Goal: Information Seeking & Learning: Learn about a topic

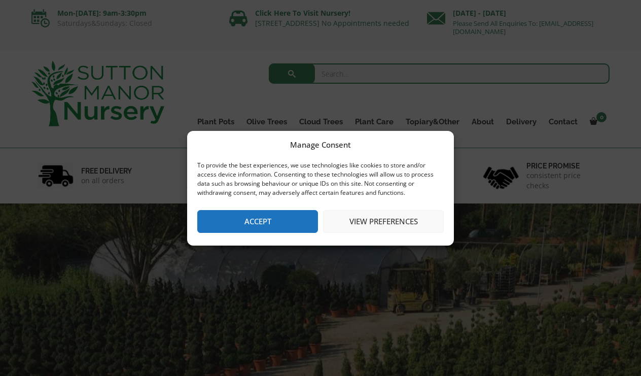
click at [210, 220] on button "Accept" at bounding box center [257, 221] width 121 height 23
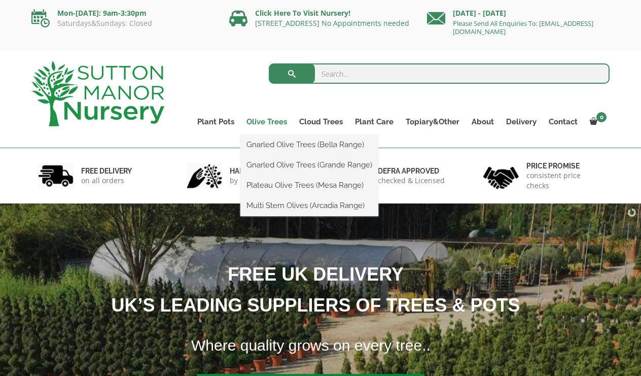
click at [263, 121] on link "Olive Trees" at bounding box center [266, 122] width 53 height 14
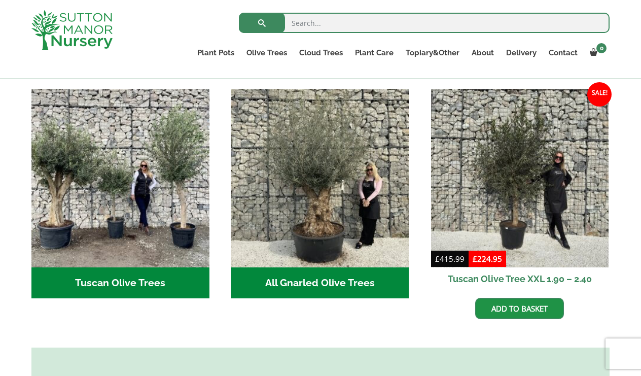
scroll to position [370, 0]
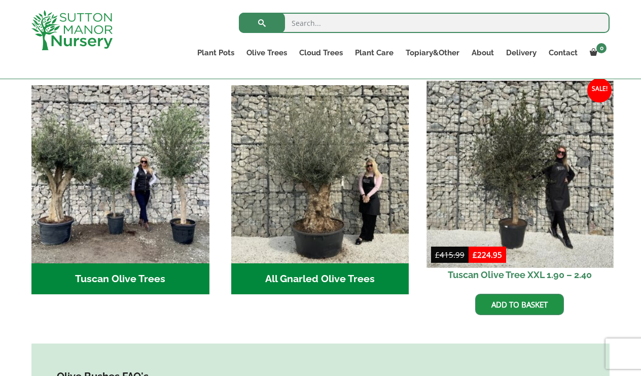
click at [447, 157] on img at bounding box center [520, 174] width 187 height 187
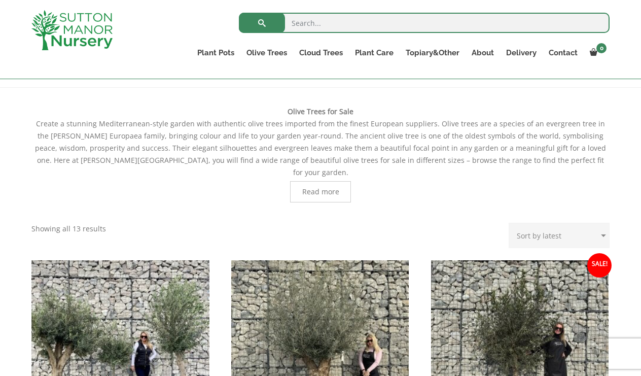
scroll to position [197, 0]
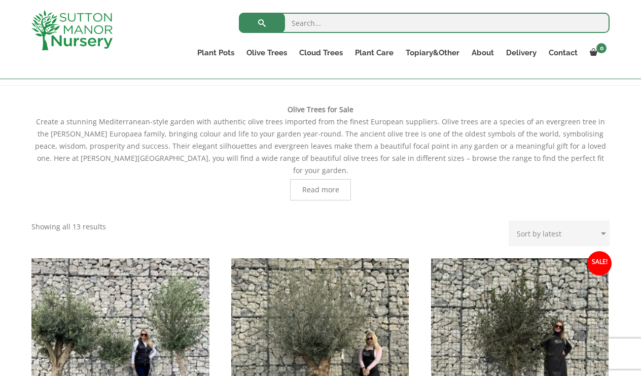
click at [296, 184] on span "Read more" at bounding box center [320, 189] width 61 height 21
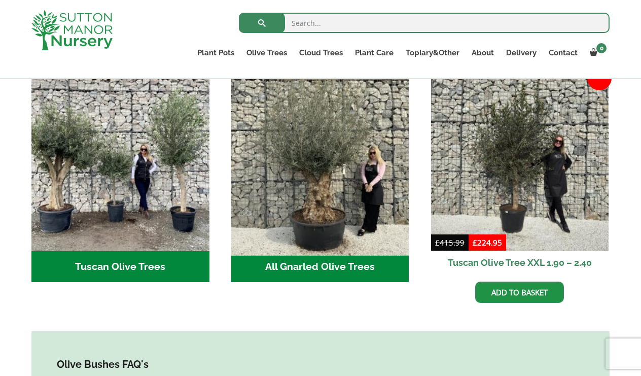
scroll to position [748, 0]
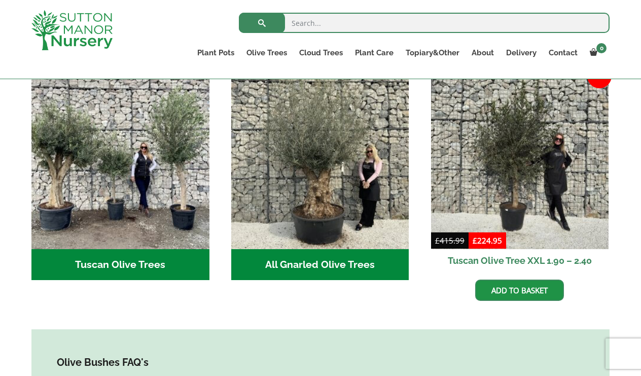
click at [306, 249] on h2 "All Gnarled Olive Trees (134)" at bounding box center [320, 264] width 178 height 31
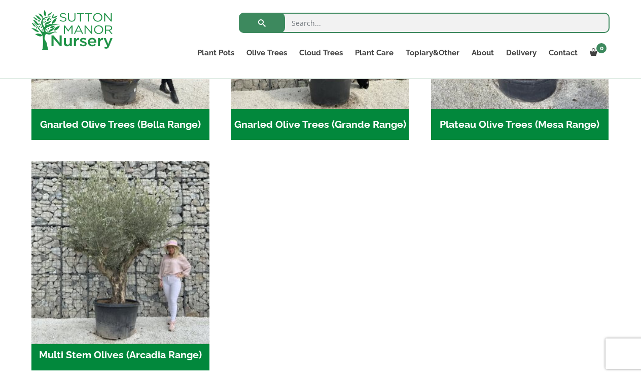
scroll to position [373, 0]
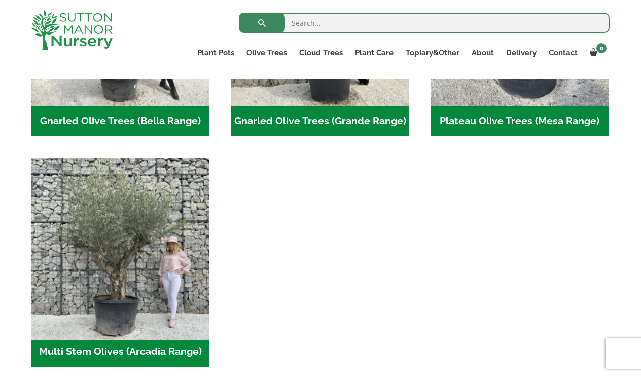
click at [198, 239] on img "Visit product category Multi Stem Olives (Arcadia Range)" at bounding box center [120, 247] width 187 height 187
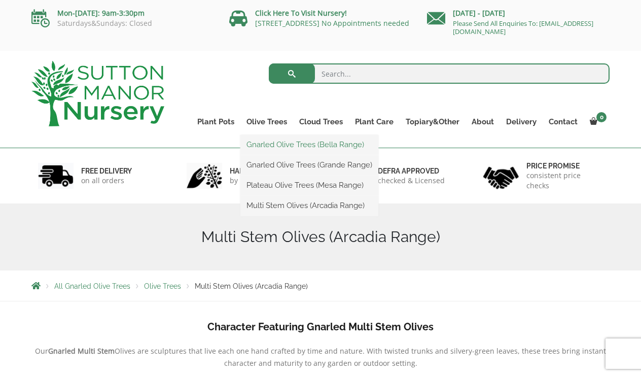
click at [290, 144] on link "Gnarled Olive Trees (Bella Range)" at bounding box center [309, 144] width 138 height 15
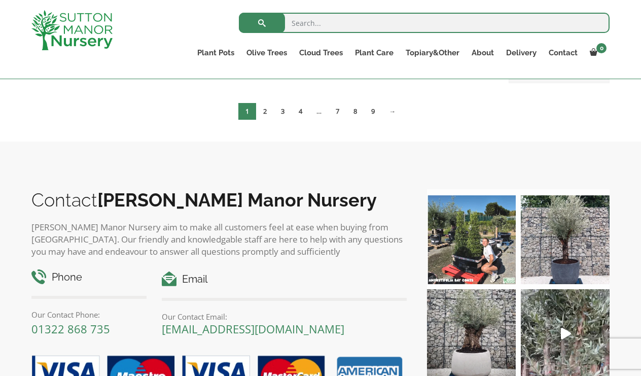
scroll to position [243, 0]
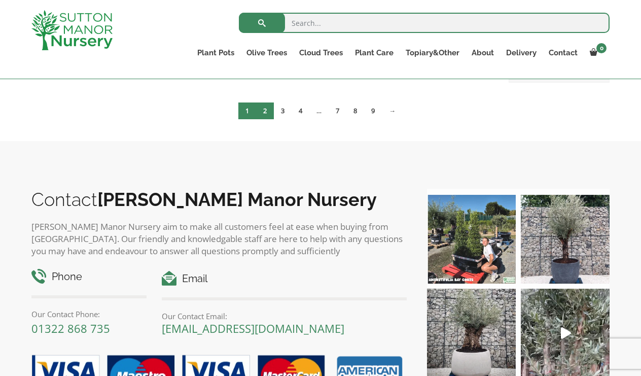
click at [265, 119] on link "2" at bounding box center [265, 110] width 18 height 17
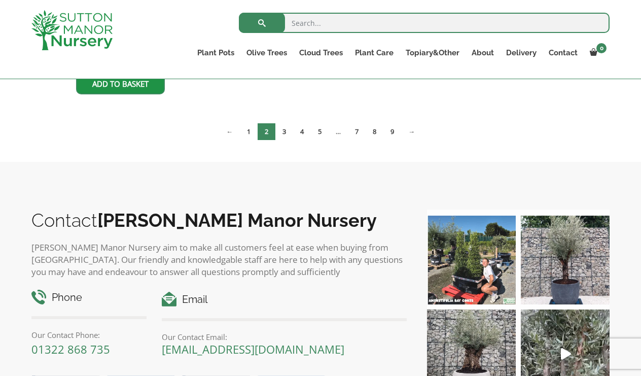
scroll to position [722, 0]
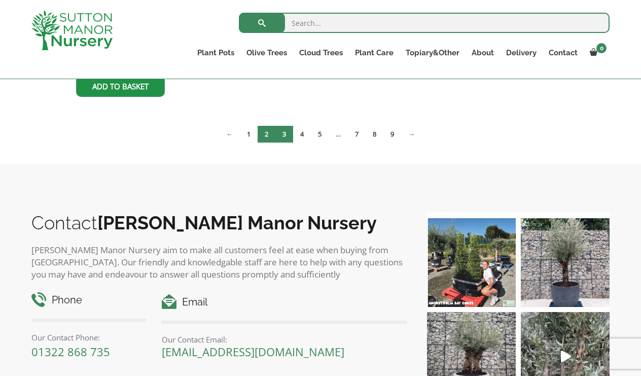
click at [278, 131] on link "3" at bounding box center [284, 134] width 18 height 17
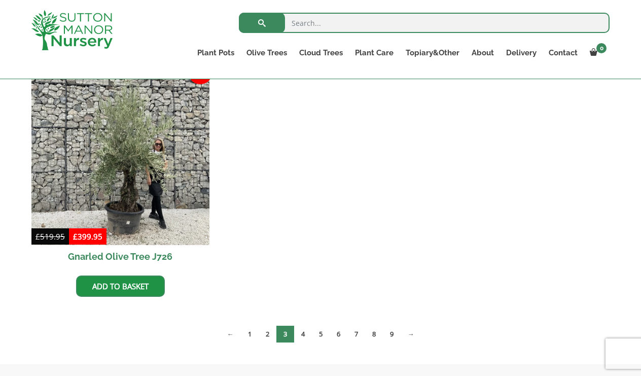
scroll to position [774, 0]
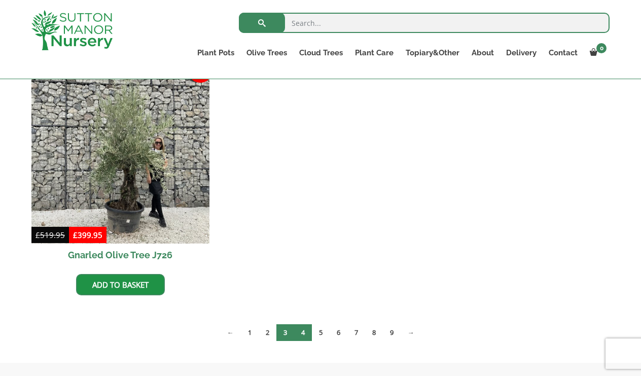
click at [306, 329] on link "4" at bounding box center [303, 332] width 18 height 17
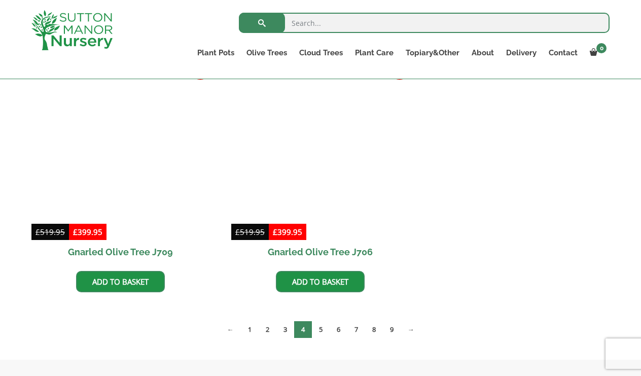
scroll to position [776, 0]
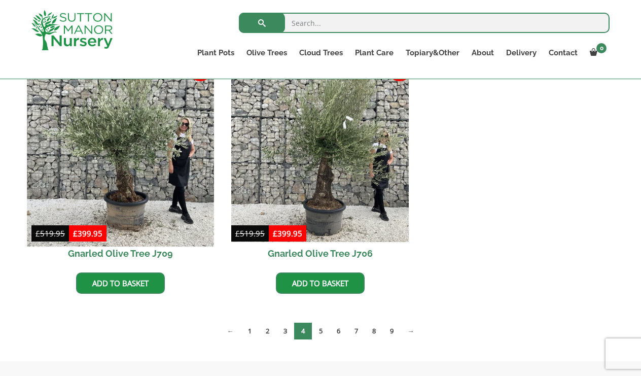
click at [123, 239] on img at bounding box center [120, 152] width 187 height 187
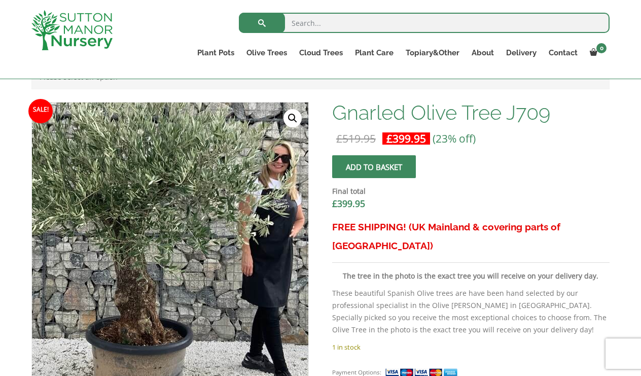
scroll to position [296, 0]
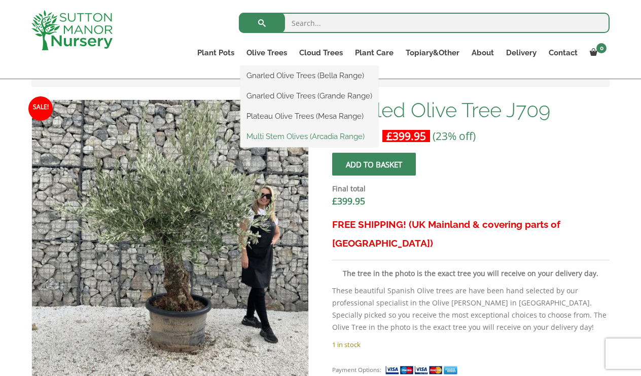
click at [292, 135] on link "Multi Stem Olives (Arcadia Range)" at bounding box center [309, 136] width 138 height 15
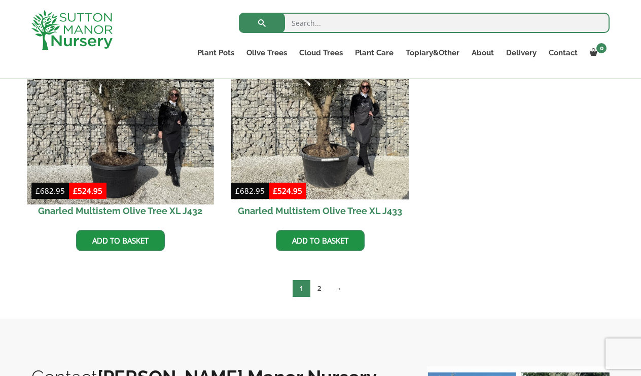
scroll to position [1513, 0]
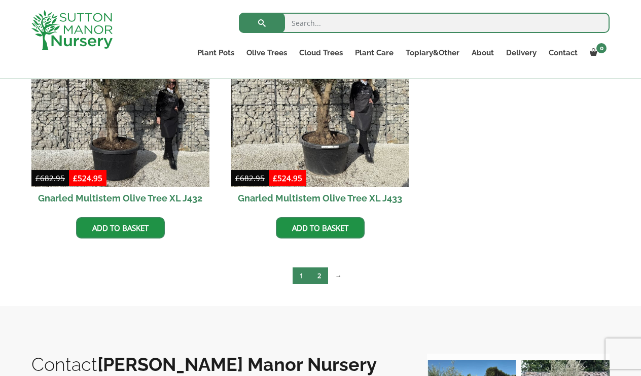
click at [313, 273] on link "2" at bounding box center [319, 275] width 18 height 17
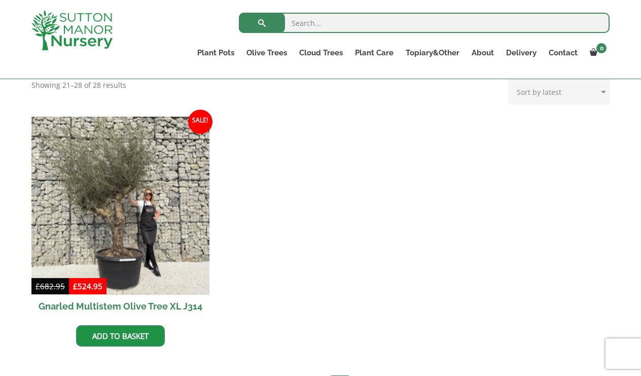
scroll to position [222, 0]
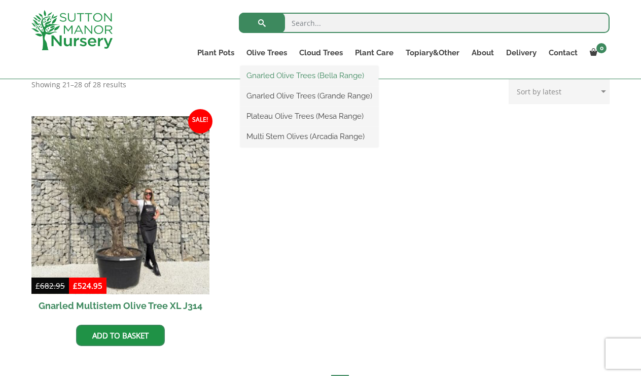
click at [277, 70] on link "Gnarled Olive Trees (Bella Range)" at bounding box center [309, 75] width 138 height 15
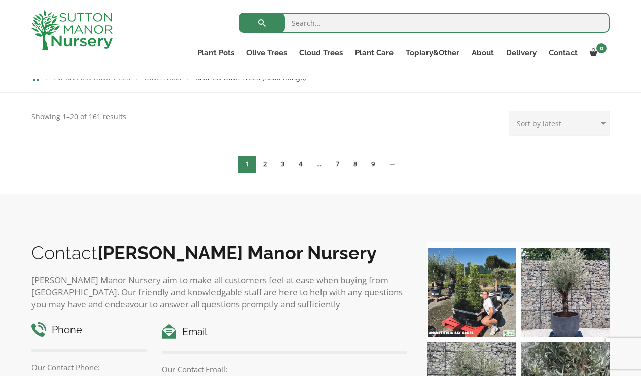
scroll to position [195, 0]
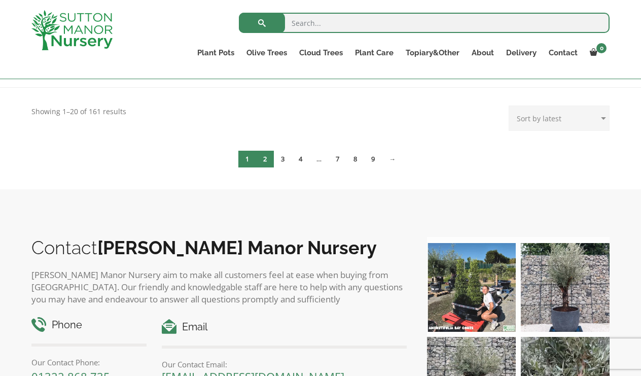
click at [263, 161] on link "2" at bounding box center [265, 159] width 18 height 17
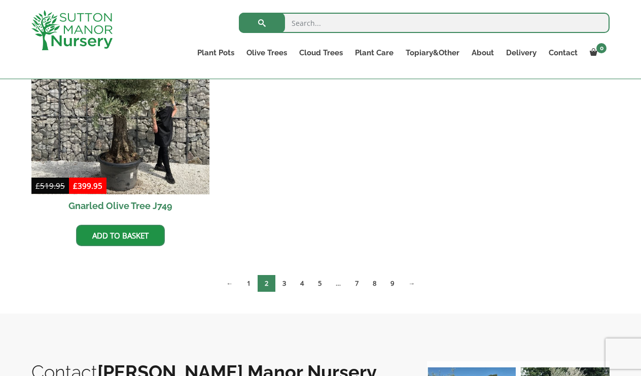
scroll to position [571, 0]
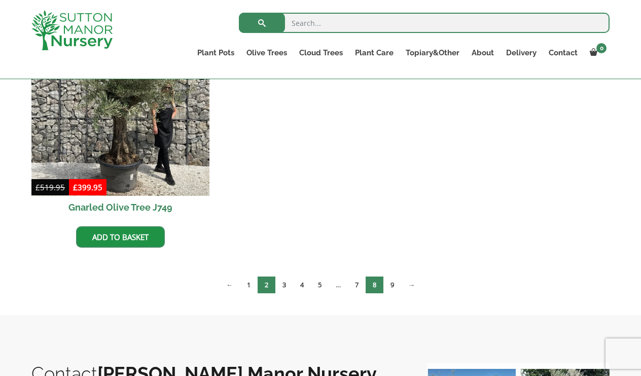
click at [369, 284] on link "8" at bounding box center [375, 284] width 18 height 17
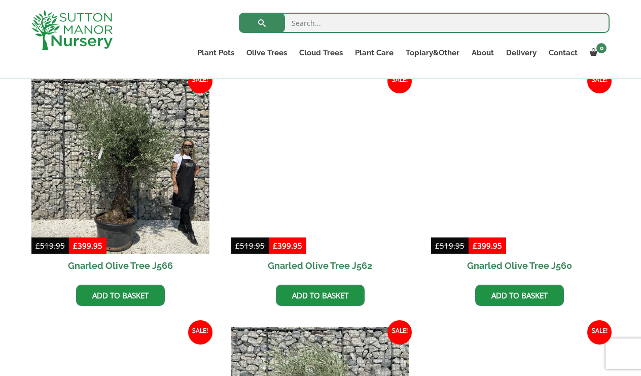
scroll to position [764, 0]
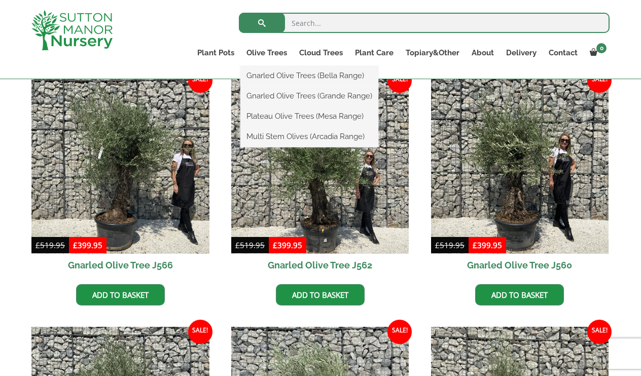
click at [288, 66] on ul "Gnarled Olive Trees (Bella Range) Gnarled Olive Trees (Grande Range) Plateau Ol…" at bounding box center [309, 106] width 138 height 81
click at [289, 93] on link "Gnarled Olive Trees (Grande Range)" at bounding box center [309, 95] width 138 height 15
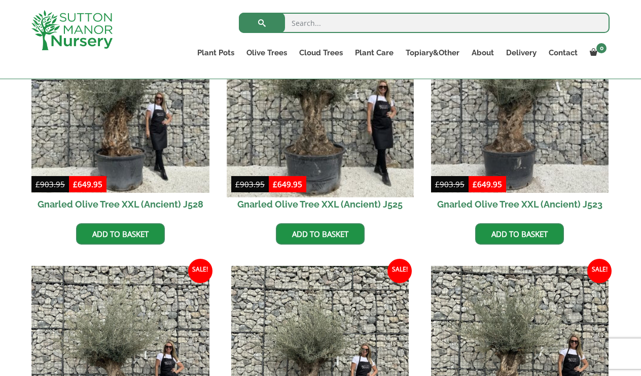
scroll to position [322, 0]
